Goal: Information Seeking & Learning: Learn about a topic

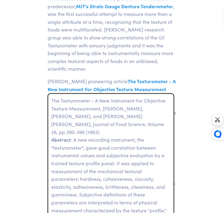
scroll to position [797, 0]
